Goal: Task Accomplishment & Management: Complete application form

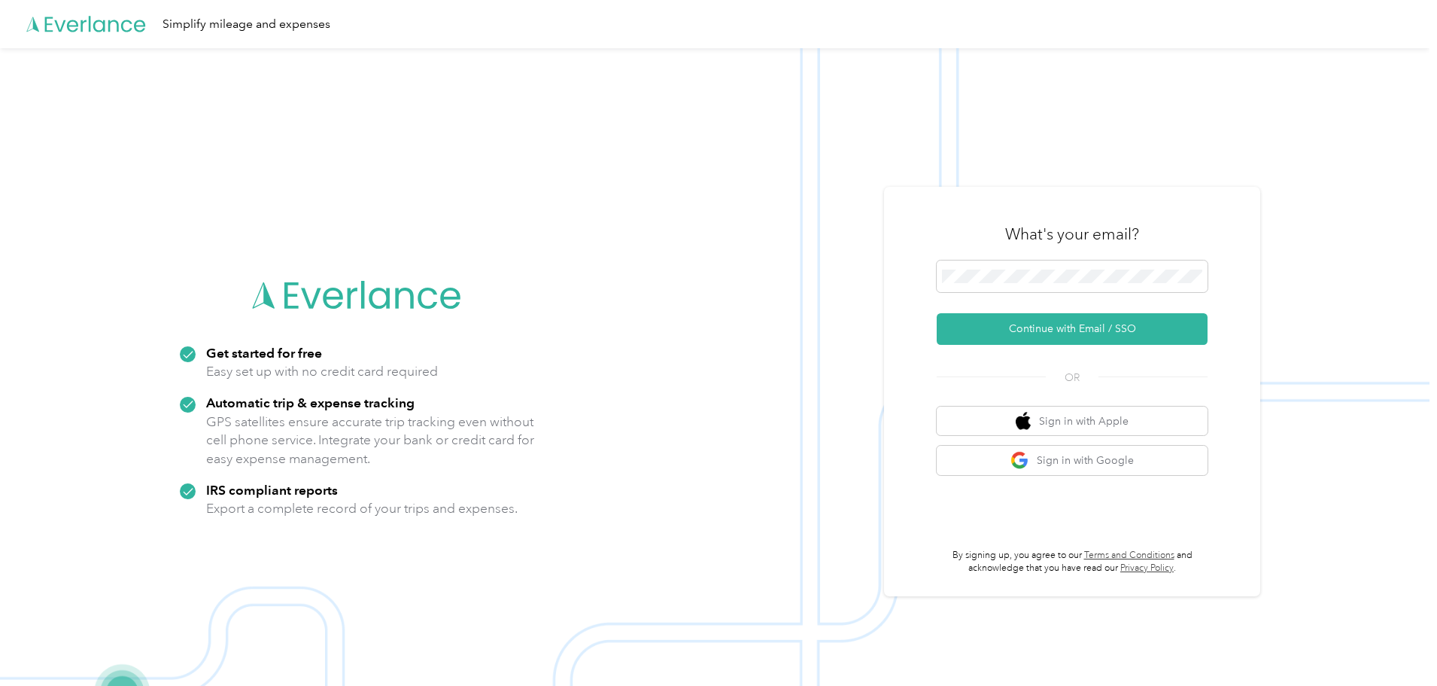
click at [1018, 325] on button "Continue with Email / SSO" at bounding box center [1072, 329] width 271 height 32
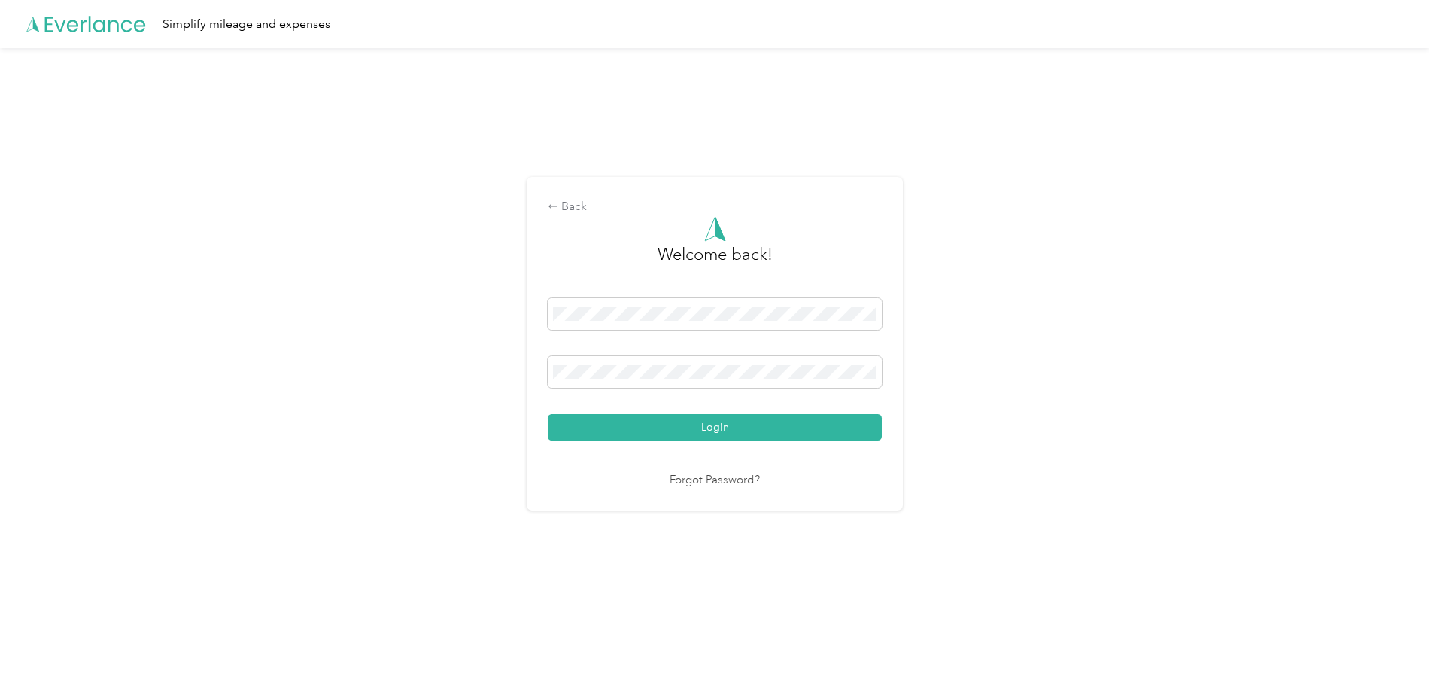
click at [740, 430] on button "Login" at bounding box center [715, 427] width 334 height 26
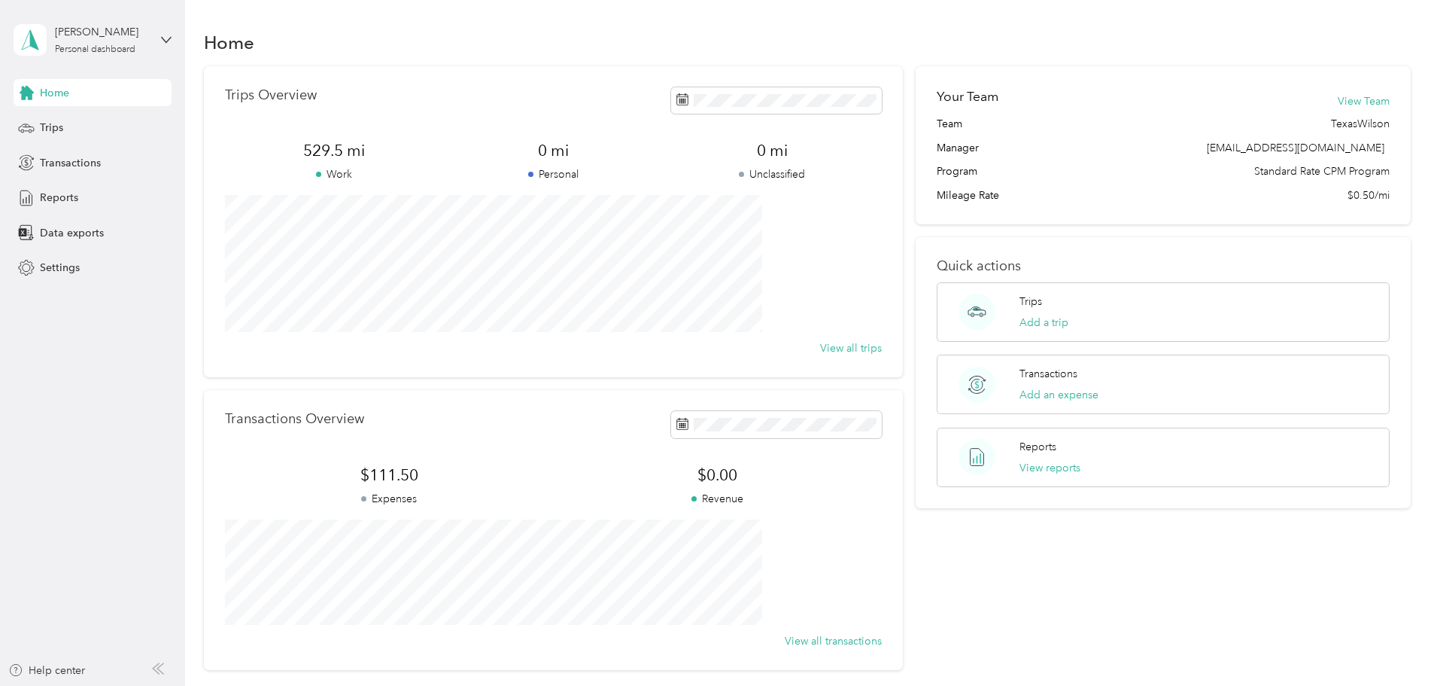
click at [60, 128] on span "Trips" at bounding box center [51, 128] width 23 height 16
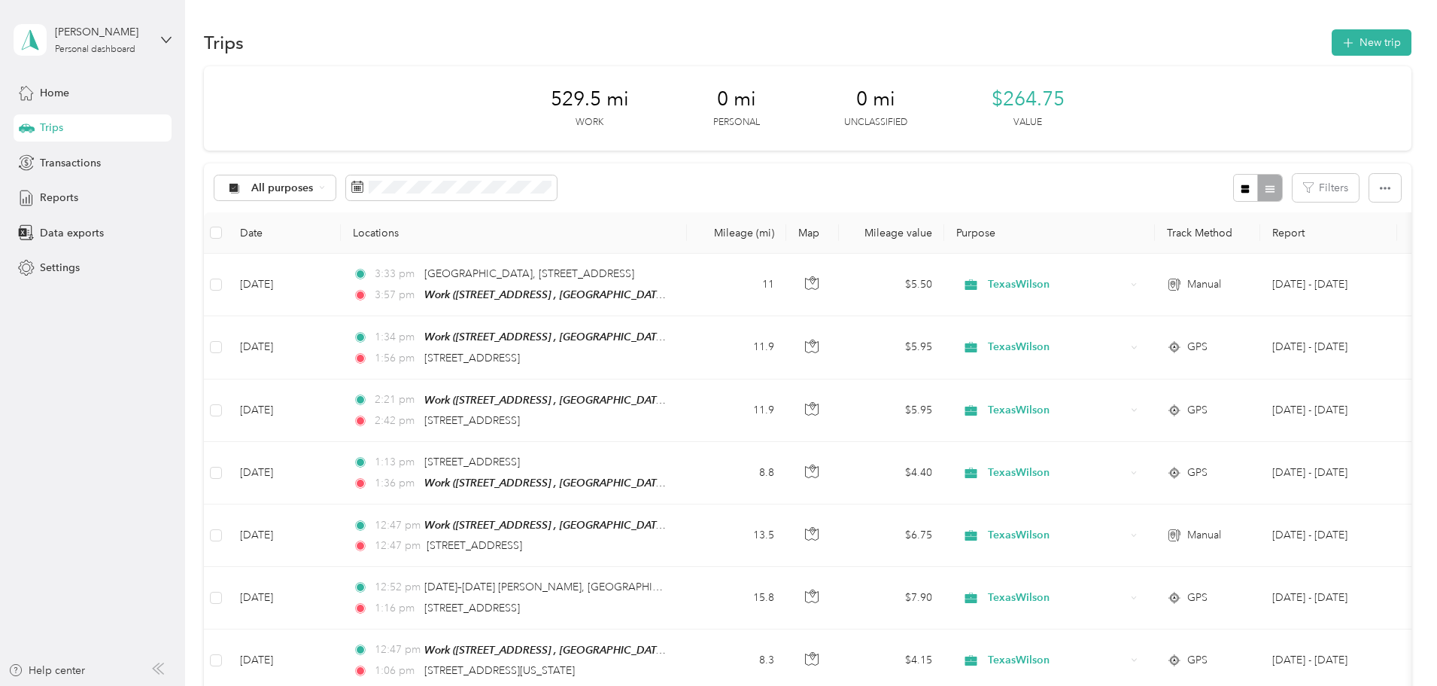
click at [87, 172] on div "Transactions" at bounding box center [93, 162] width 158 height 27
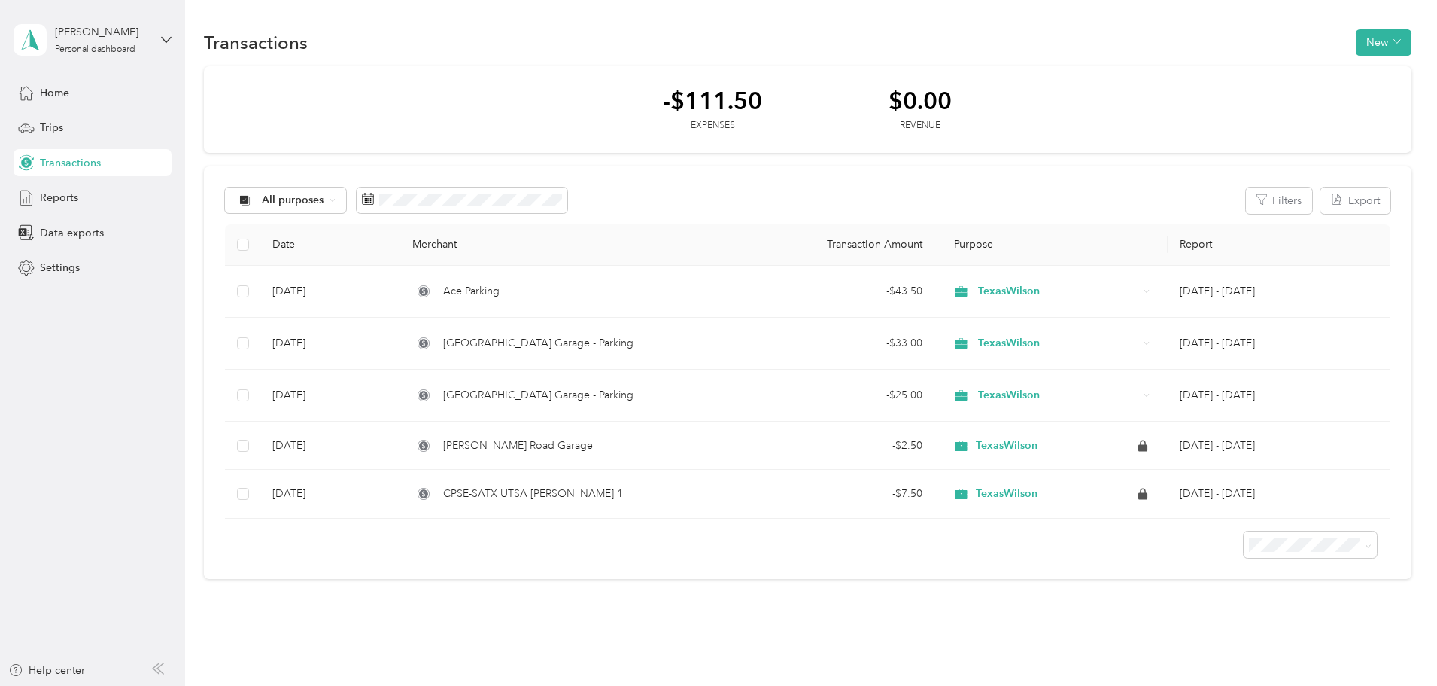
click at [57, 190] on span "Reports" at bounding box center [59, 198] width 38 height 16
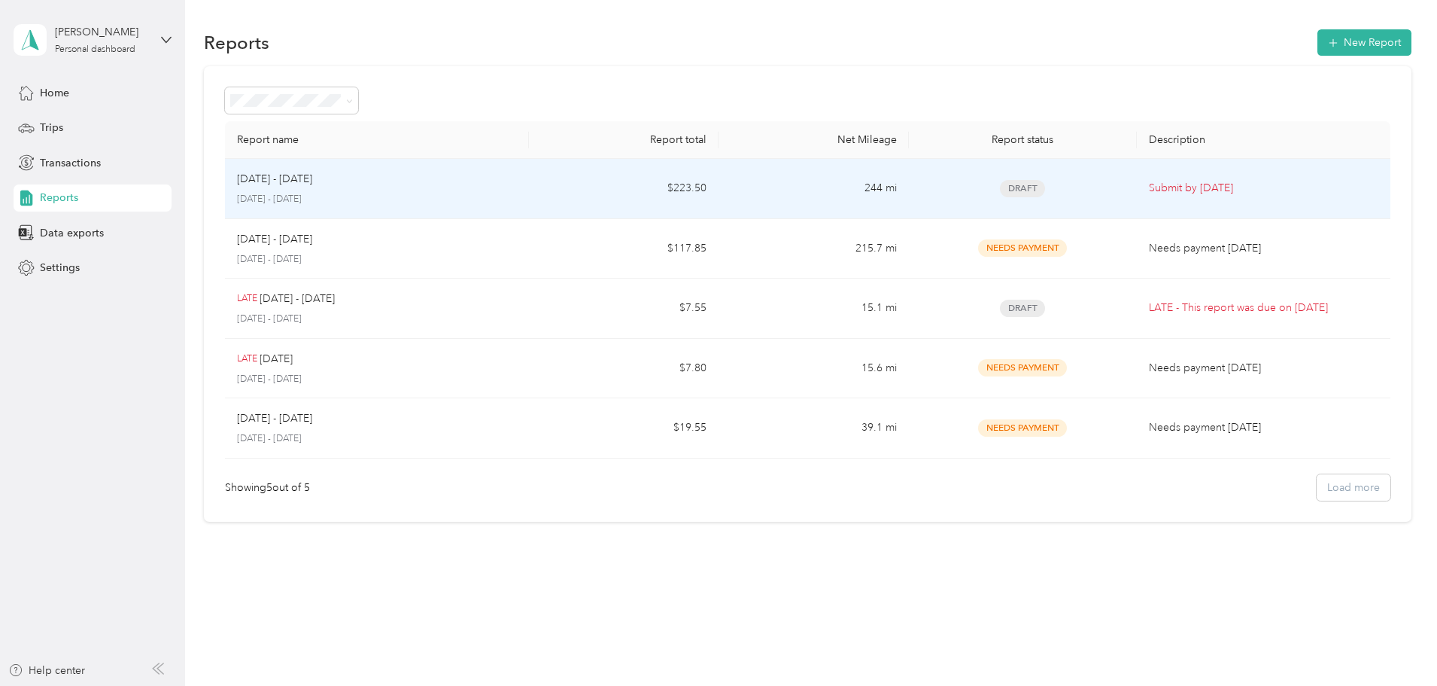
click at [517, 187] on div "[DATE] - [DATE]" at bounding box center [377, 179] width 280 height 17
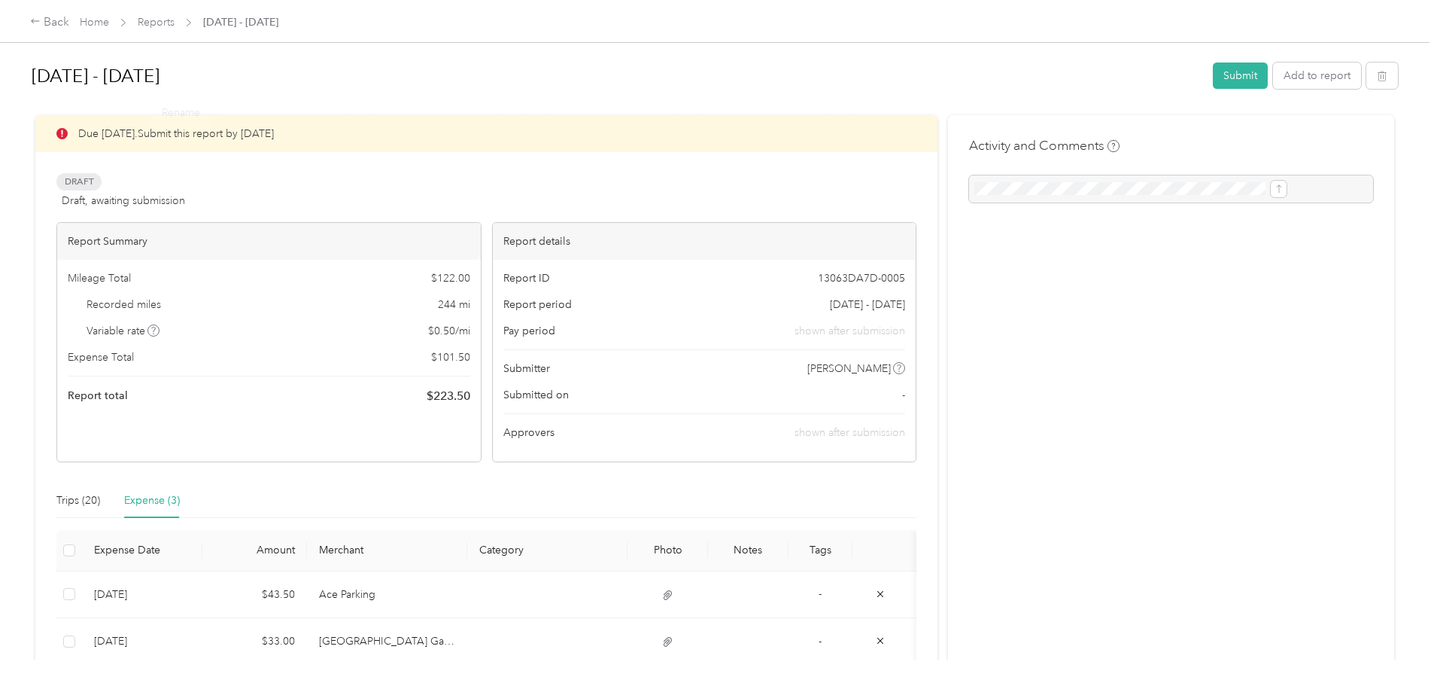
click at [1213, 77] on button "Submit" at bounding box center [1240, 75] width 55 height 26
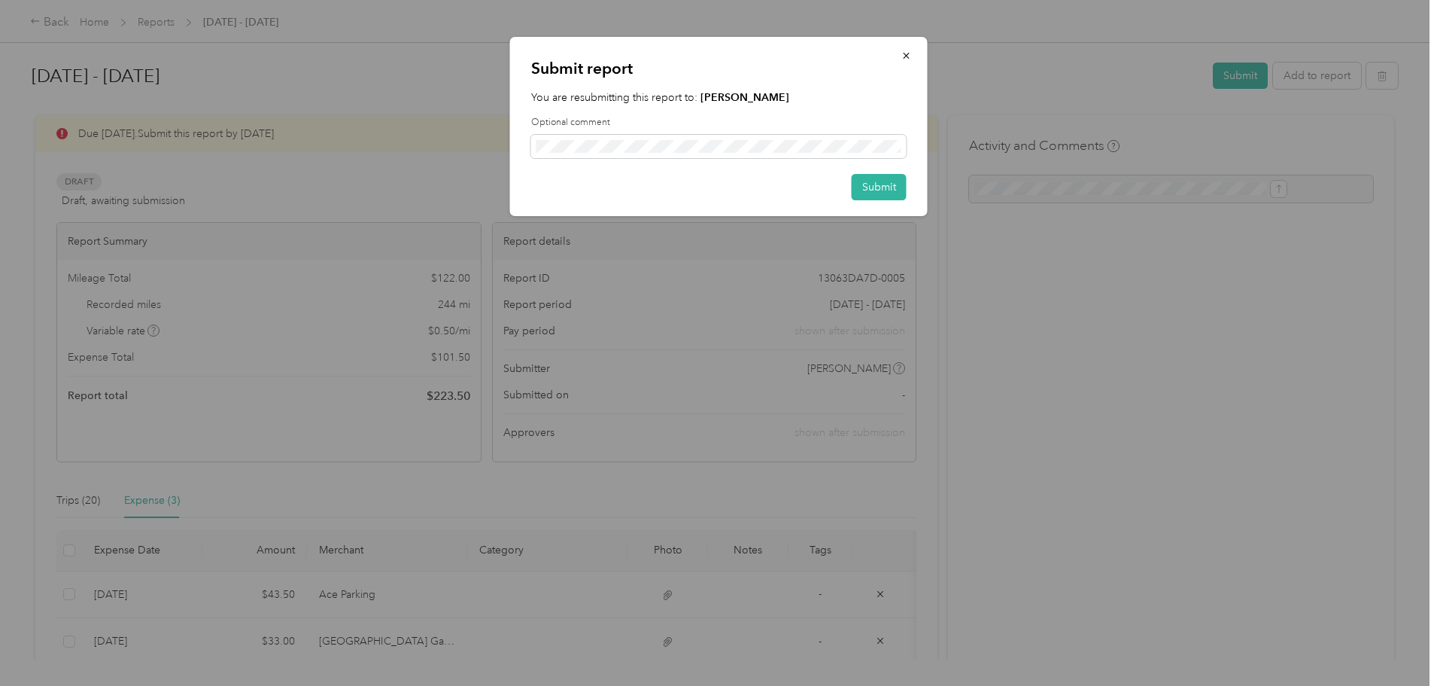
click at [900, 184] on button "Submit" at bounding box center [879, 187] width 55 height 26
